Goal: Task Accomplishment & Management: Use online tool/utility

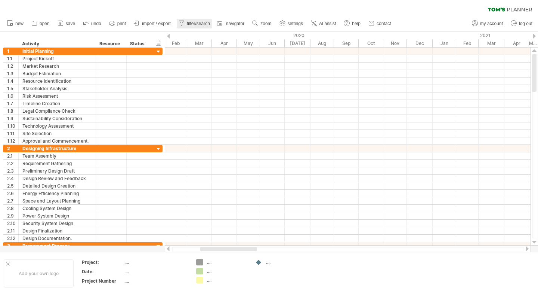
click at [183, 20] on icon at bounding box center [181, 22] width 7 height 7
type input "**********"
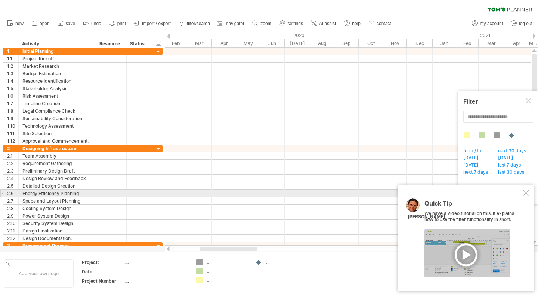
click at [526, 192] on div at bounding box center [526, 193] width 6 height 6
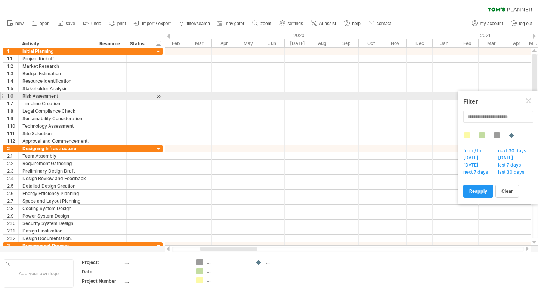
click at [531, 99] on div at bounding box center [529, 101] width 6 height 6
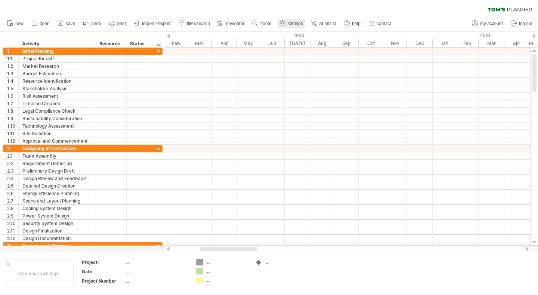
click at [289, 24] on span "settings" at bounding box center [295, 23] width 15 height 5
select select "*"
select select "**"
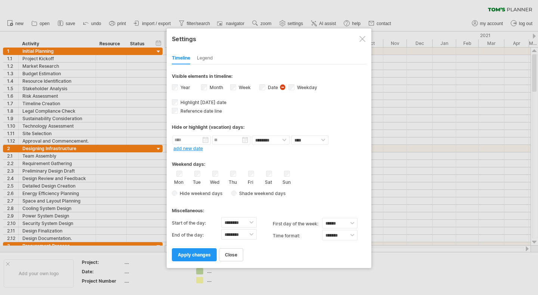
click at [205, 59] on div "Legend" at bounding box center [205, 58] width 16 height 12
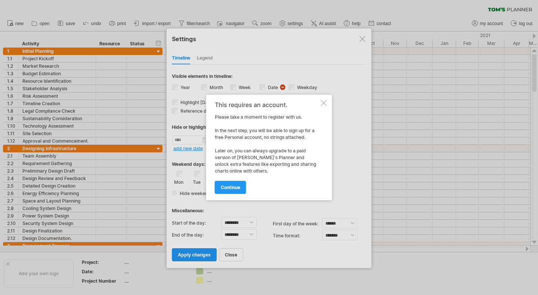
click at [326, 105] on div at bounding box center [324, 103] width 6 height 6
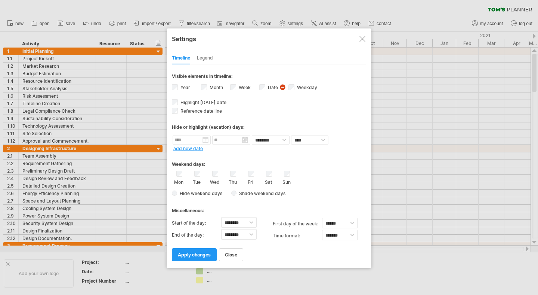
click at [360, 39] on div at bounding box center [363, 39] width 6 height 6
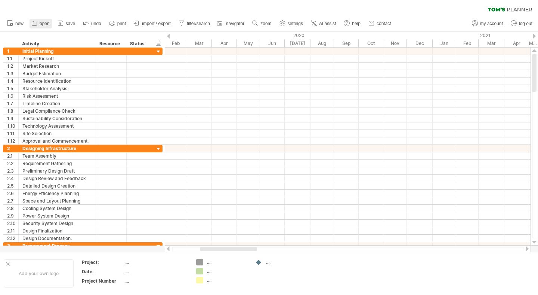
click at [44, 25] on span "open" at bounding box center [45, 23] width 10 height 5
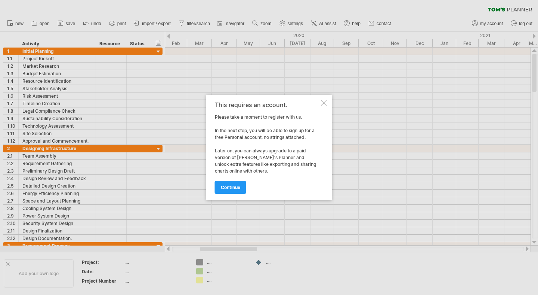
click at [325, 104] on div at bounding box center [324, 103] width 6 height 6
